Goal: Task Accomplishment & Management: Manage account settings

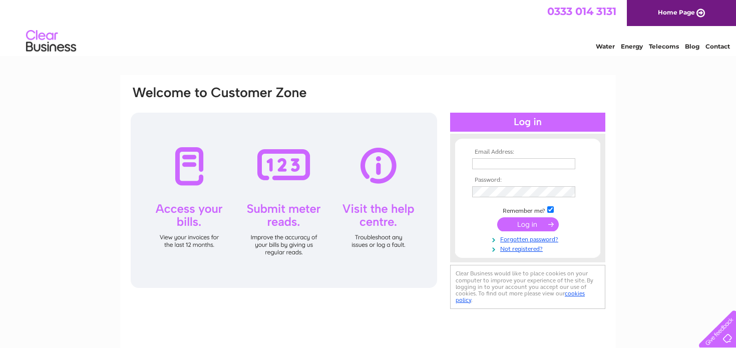
type input "cedric.bocho@gmail.com"
click at [531, 225] on input "submit" at bounding box center [528, 224] width 62 height 14
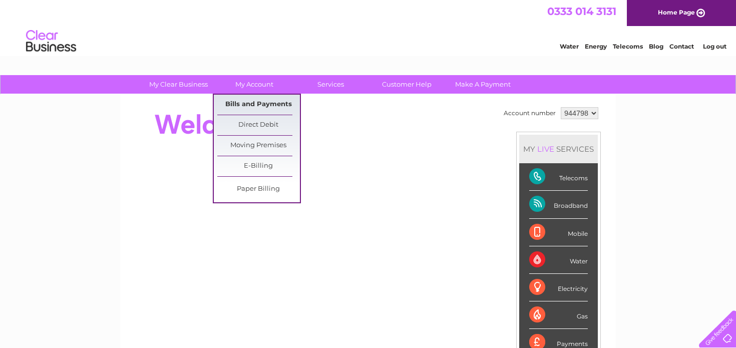
click at [256, 105] on link "Bills and Payments" at bounding box center [258, 105] width 83 height 20
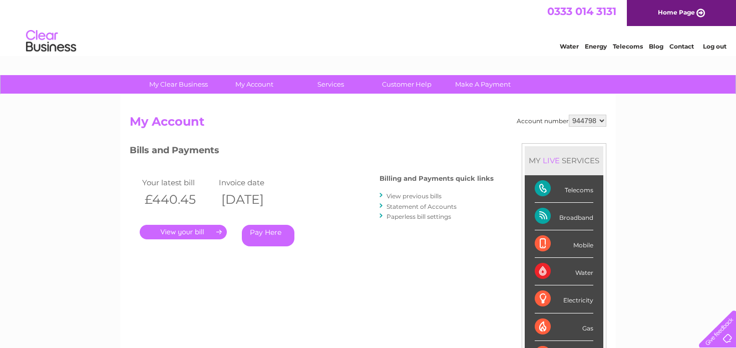
click at [158, 234] on link "." at bounding box center [183, 232] width 87 height 15
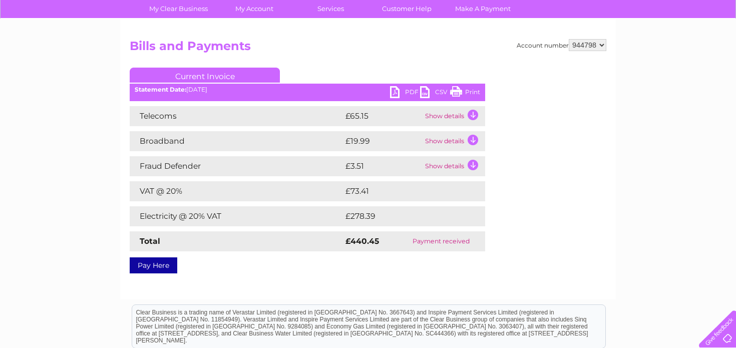
scroll to position [77, 0]
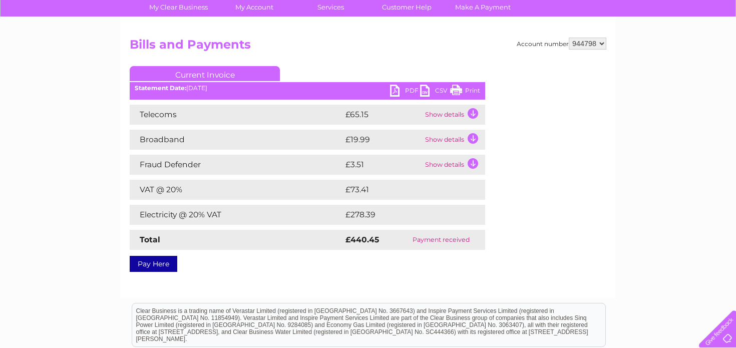
click at [410, 90] on link "PDF" at bounding box center [405, 92] width 30 height 15
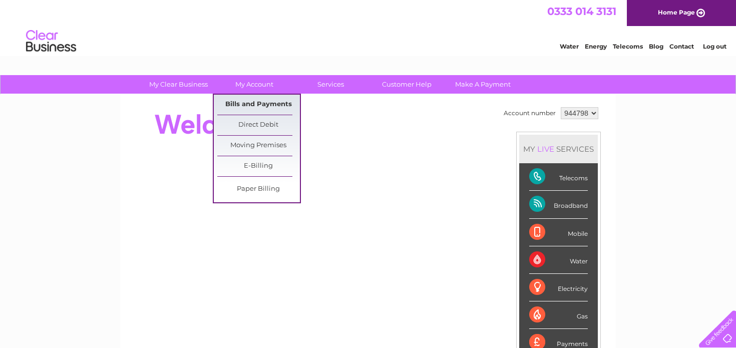
click at [258, 102] on link "Bills and Payments" at bounding box center [258, 105] width 83 height 20
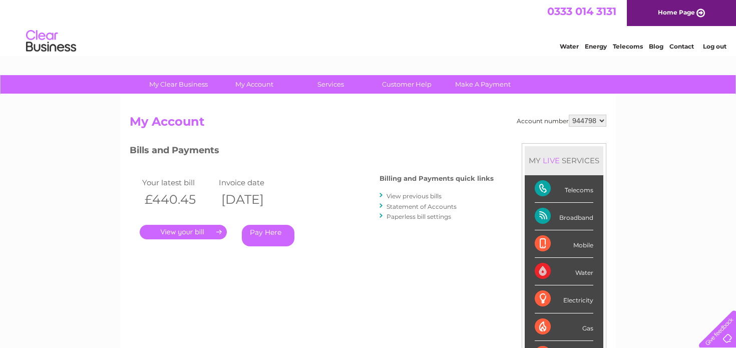
click at [420, 197] on link "View previous bills" at bounding box center [413, 196] width 55 height 8
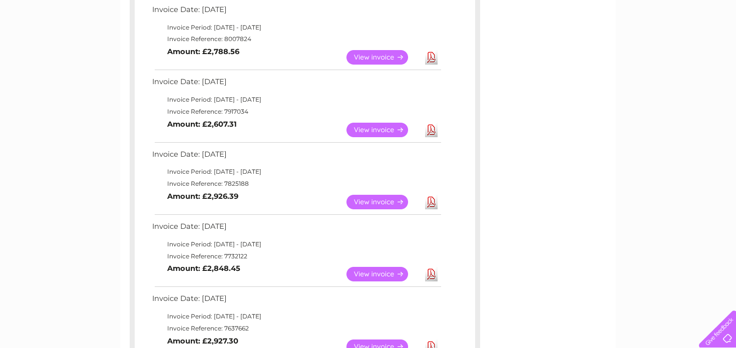
scroll to position [267, 0]
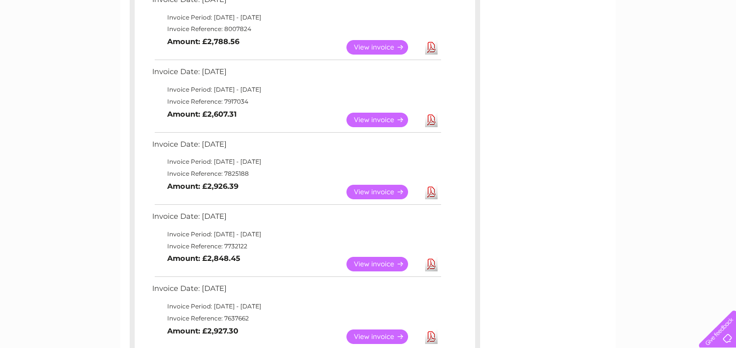
click at [387, 191] on link "View" at bounding box center [383, 192] width 74 height 15
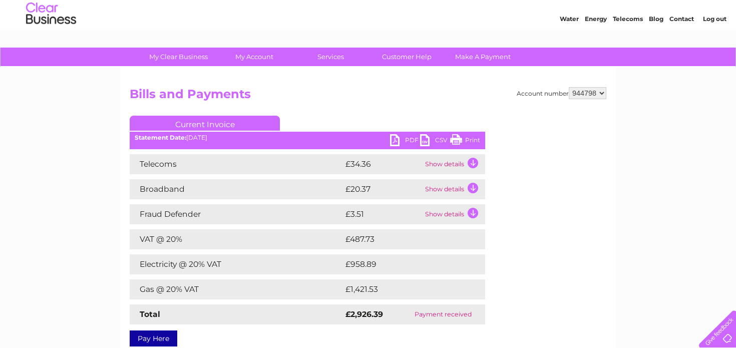
scroll to position [29, 0]
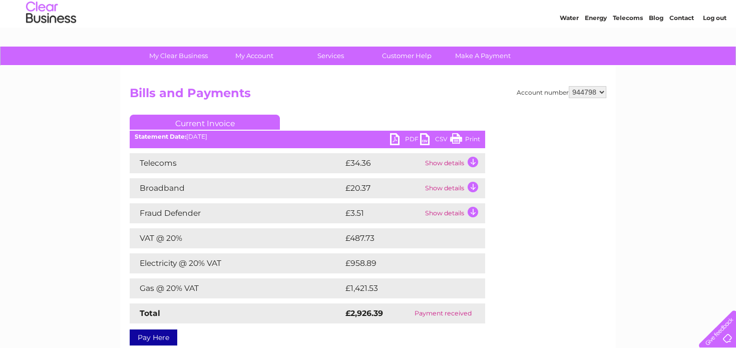
click at [416, 141] on link "PDF" at bounding box center [405, 140] width 30 height 15
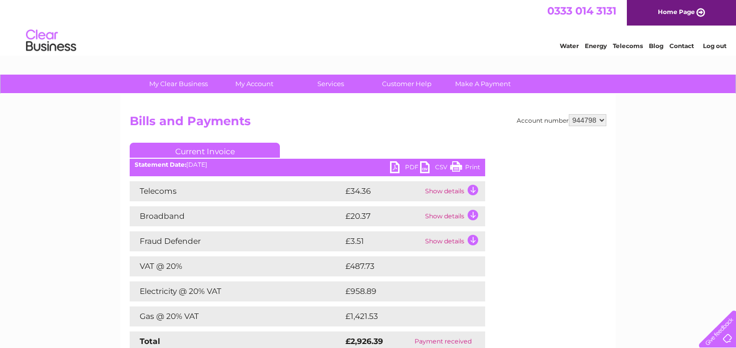
scroll to position [0, 0]
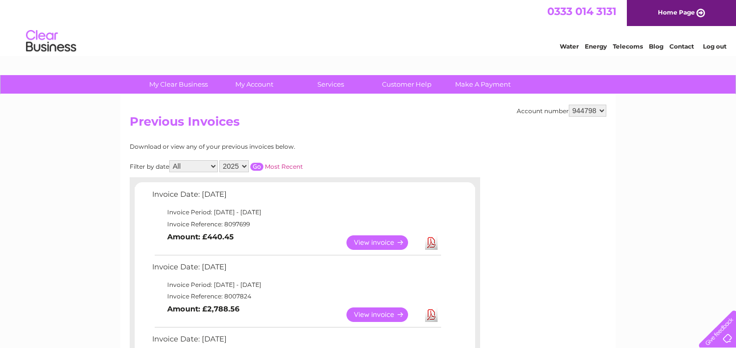
click at [245, 166] on select "2025 2024 2023 2022" at bounding box center [234, 166] width 30 height 12
select select "2024"
click at [220, 160] on select "2025 2024 2023 2022" at bounding box center [234, 166] width 30 height 12
click at [257, 166] on input "button" at bounding box center [256, 167] width 13 height 8
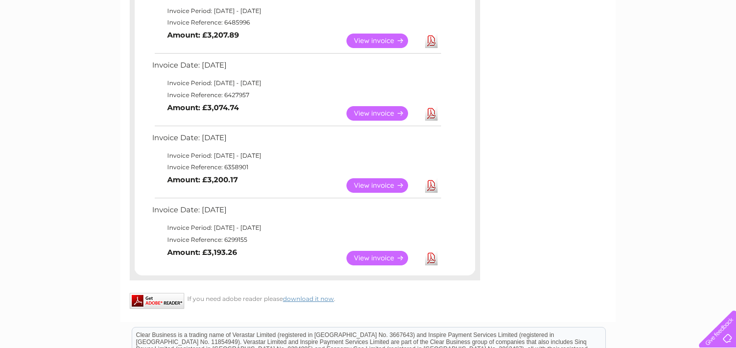
scroll to position [813, 0]
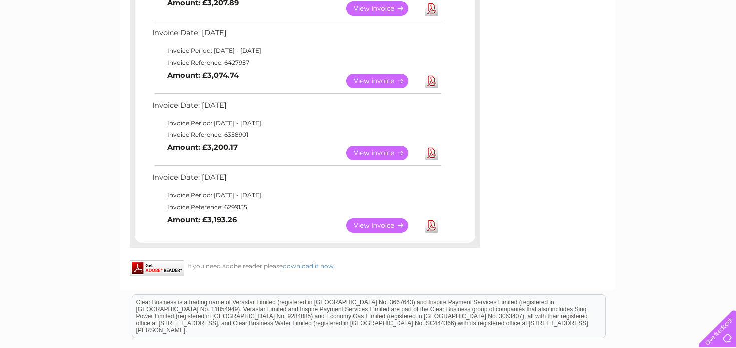
click at [377, 227] on link "View" at bounding box center [383, 225] width 74 height 15
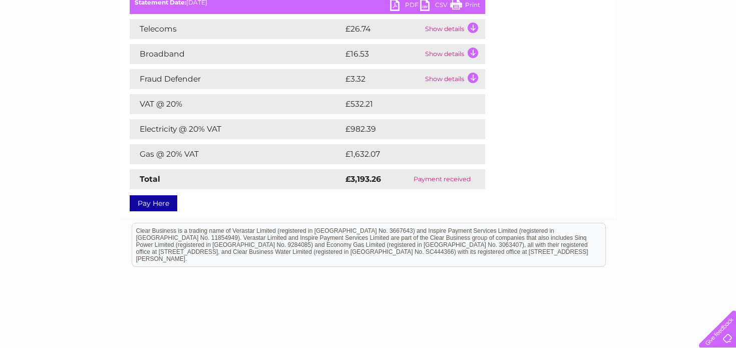
scroll to position [109, 0]
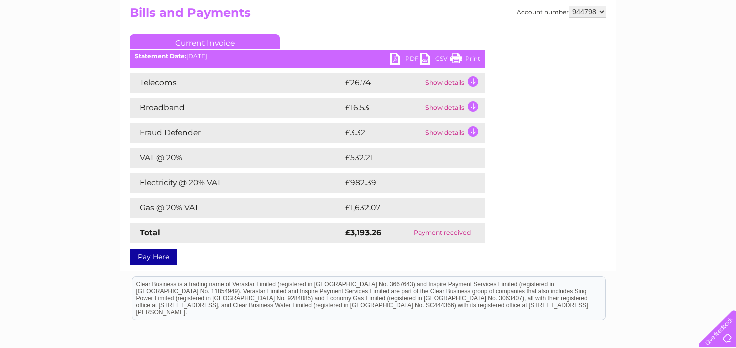
click at [407, 57] on link "PDF" at bounding box center [405, 60] width 30 height 15
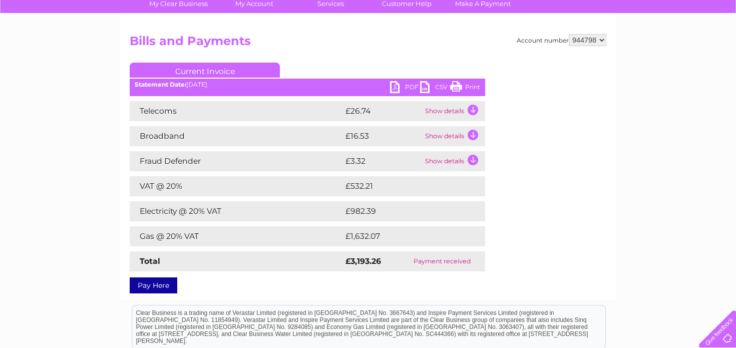
scroll to position [73, 0]
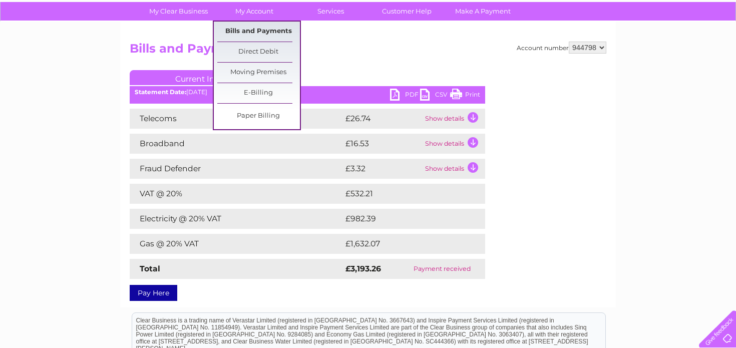
click at [257, 27] on link "Bills and Payments" at bounding box center [258, 32] width 83 height 20
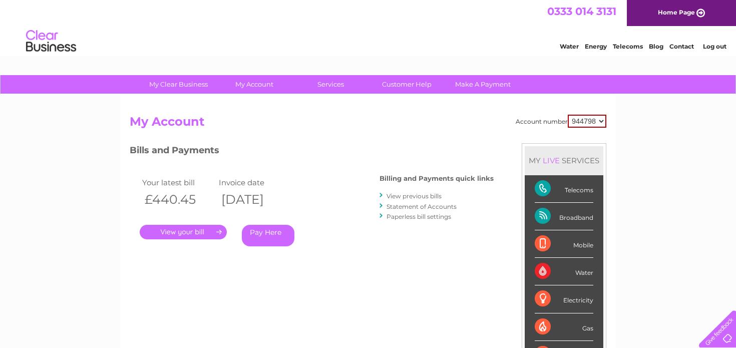
click at [402, 200] on li "View previous bills" at bounding box center [436, 196] width 114 height 10
click at [409, 193] on link "View previous bills" at bounding box center [413, 196] width 55 height 8
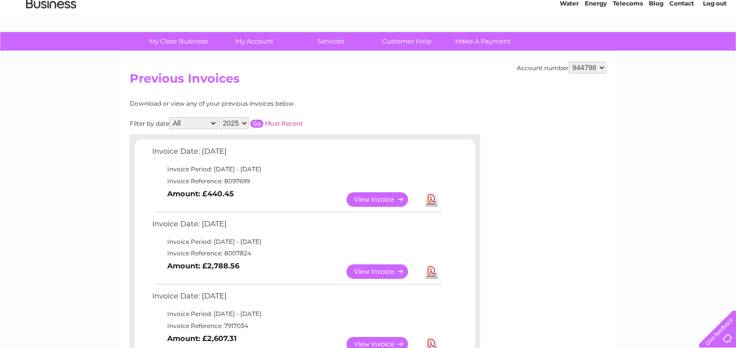
scroll to position [58, 0]
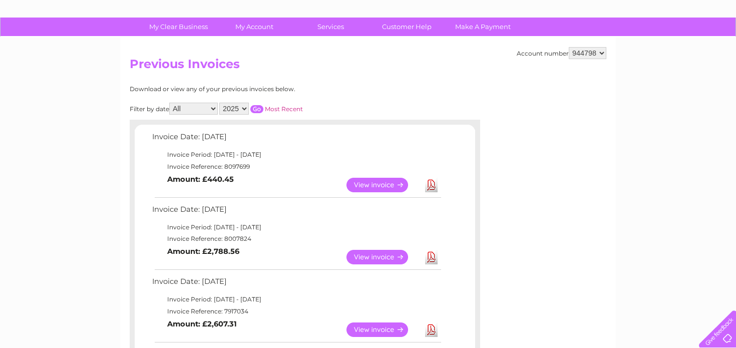
click at [376, 251] on link "View" at bounding box center [383, 257] width 74 height 15
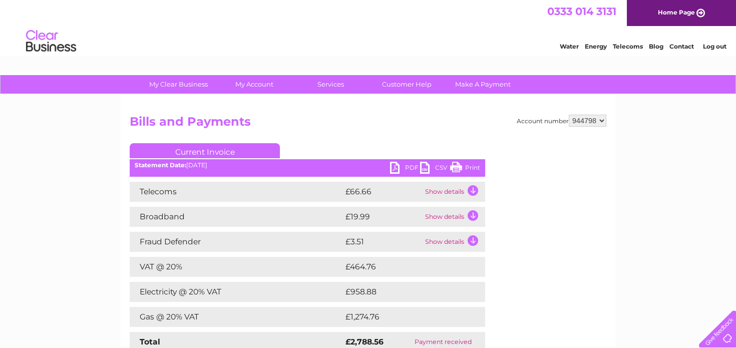
click at [417, 164] on link "PDF" at bounding box center [405, 169] width 30 height 15
